Goal: Transaction & Acquisition: Purchase product/service

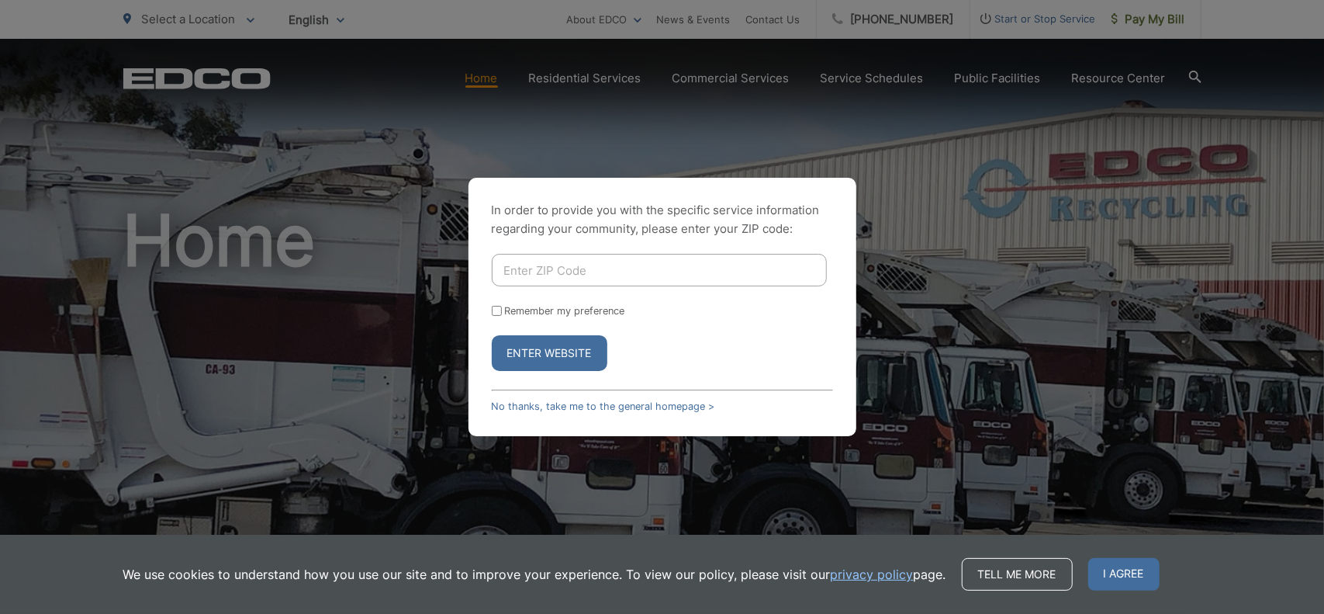
click at [618, 262] on input "Enter ZIP Code" at bounding box center [659, 270] width 335 height 33
type input "92025"
click at [577, 352] on button "Enter Website" at bounding box center [550, 353] width 116 height 36
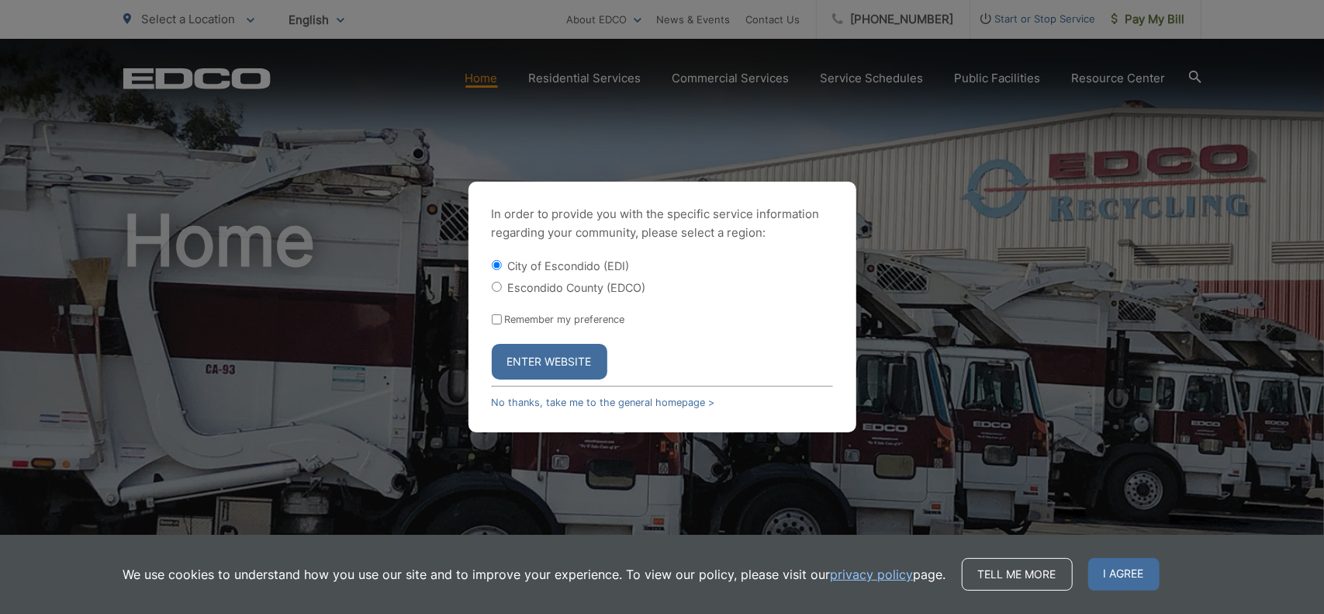
click at [570, 286] on label "Escondido County (EDCO)" at bounding box center [577, 287] width 138 height 13
click at [502, 286] on input "Escondido County (EDCO)" at bounding box center [497, 287] width 10 height 10
radio input "true"
click at [545, 356] on button "Enter Website" at bounding box center [550, 362] width 116 height 36
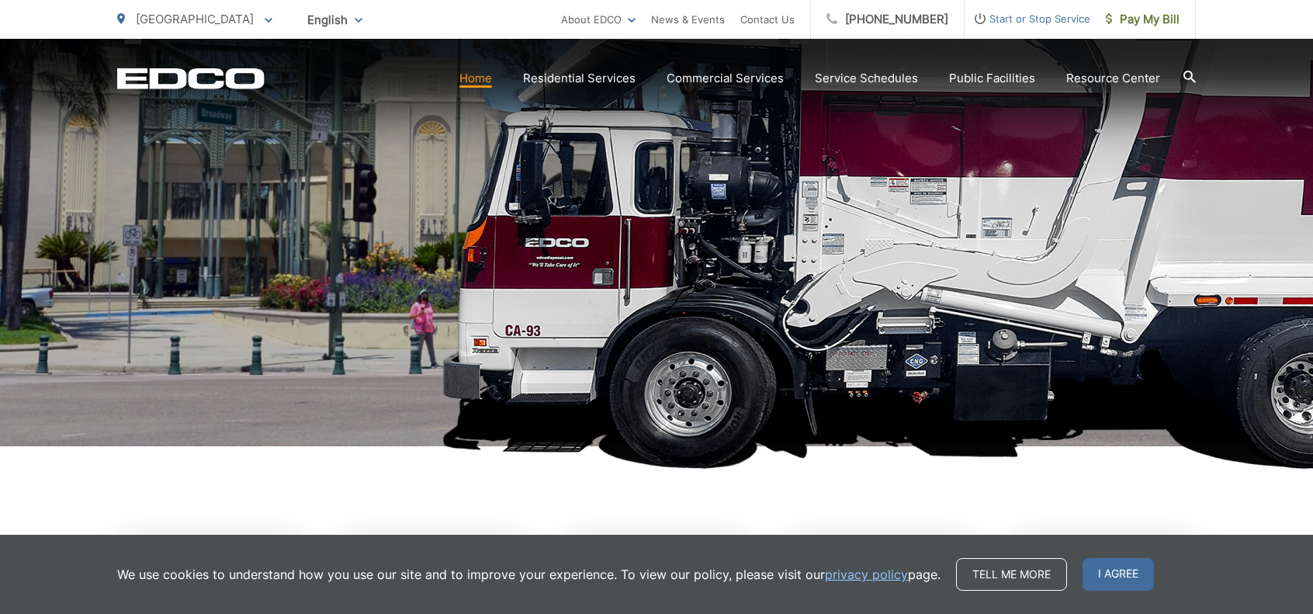
scroll to position [465, 0]
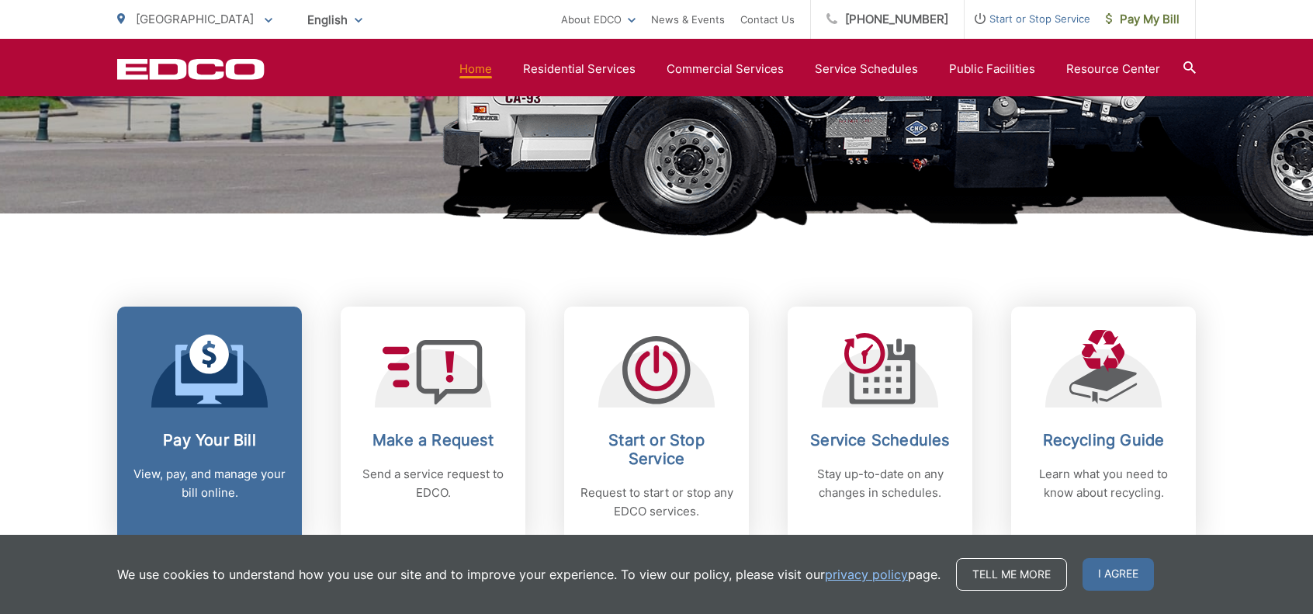
click at [272, 452] on div "Pay Your Bill View, pay, and manage your bill online." at bounding box center [210, 466] width 154 height 71
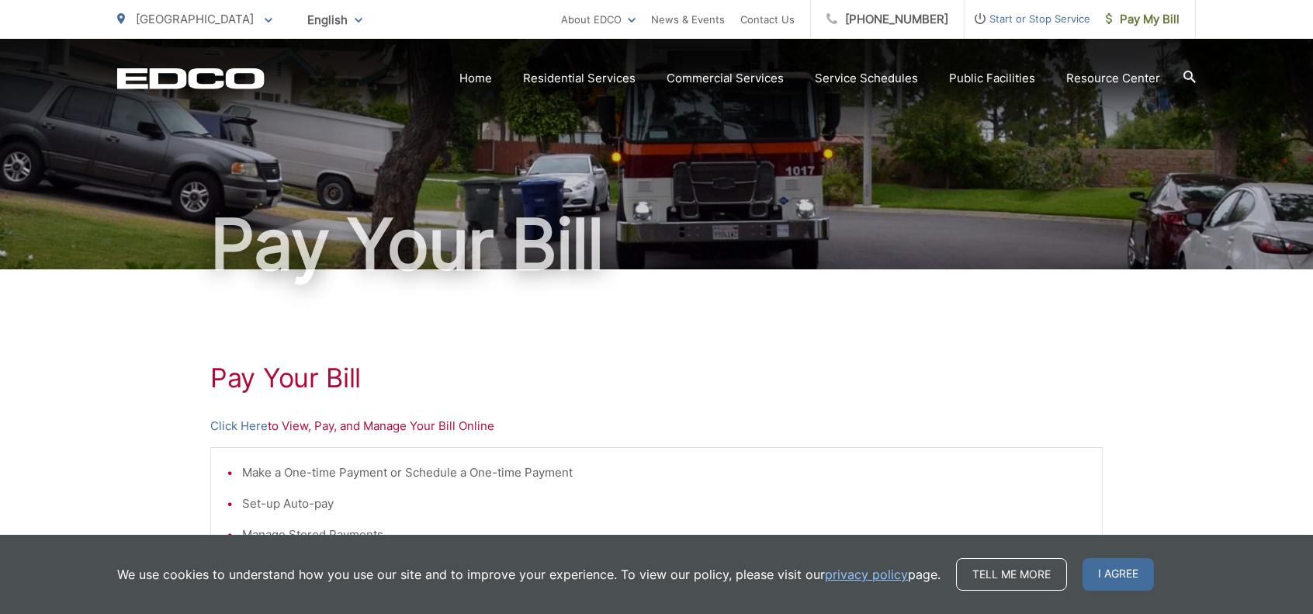
scroll to position [155, 0]
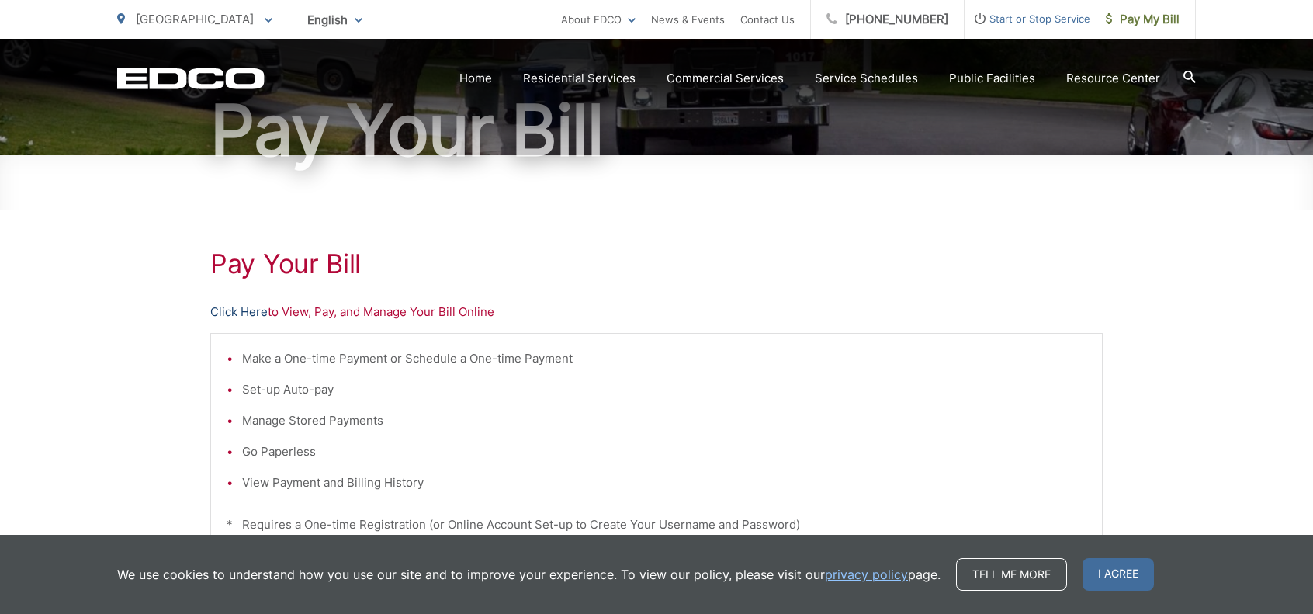
click at [233, 306] on link "Click Here" at bounding box center [238, 312] width 57 height 19
